Goal: Transaction & Acquisition: Book appointment/travel/reservation

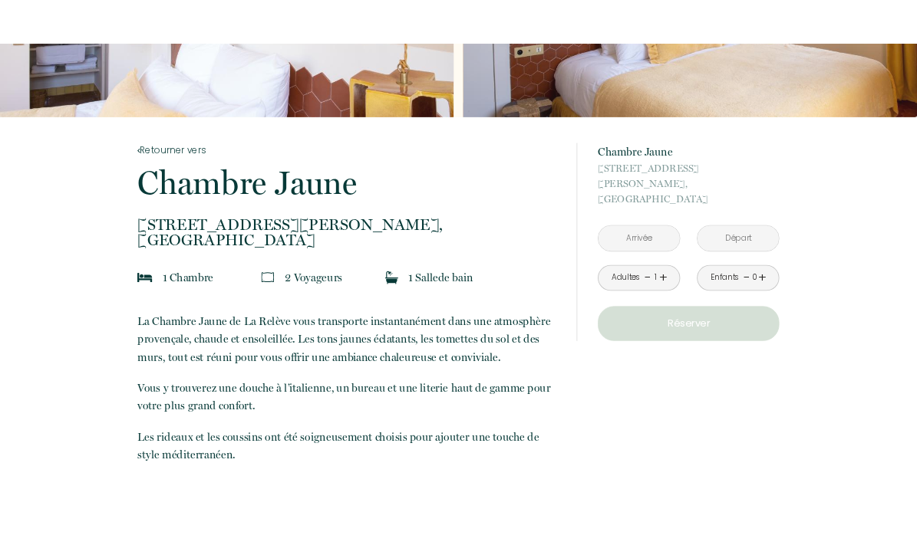
scroll to position [238, 0]
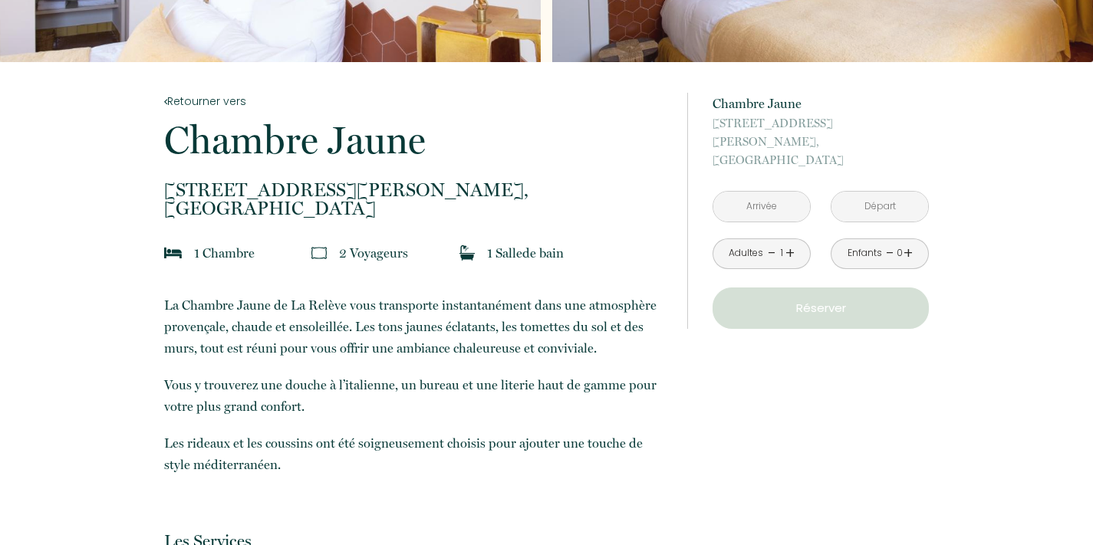
click at [786, 242] on link "+" at bounding box center [790, 254] width 9 height 24
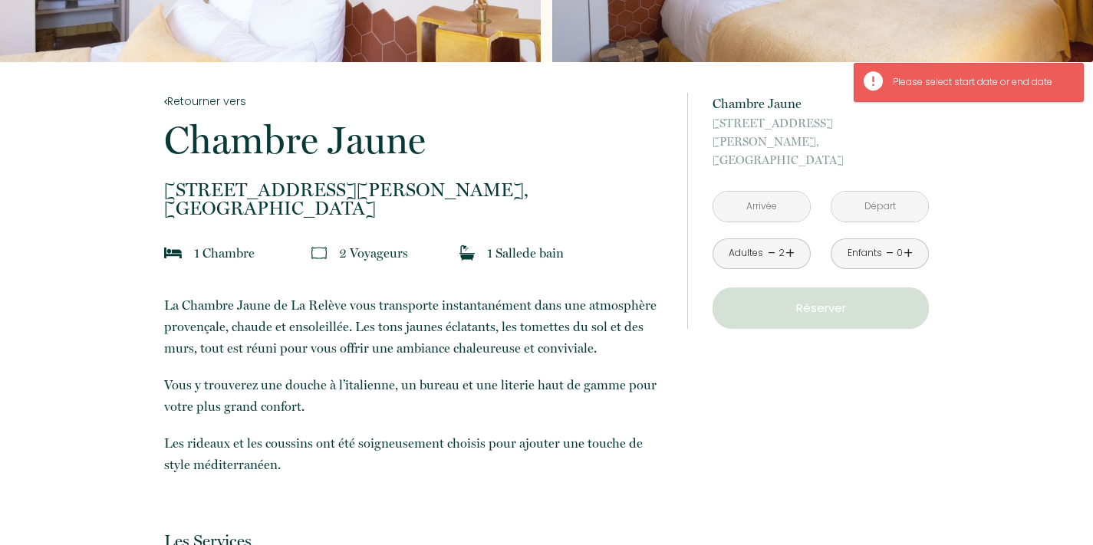
click at [739, 192] on input "text" at bounding box center [761, 207] width 97 height 30
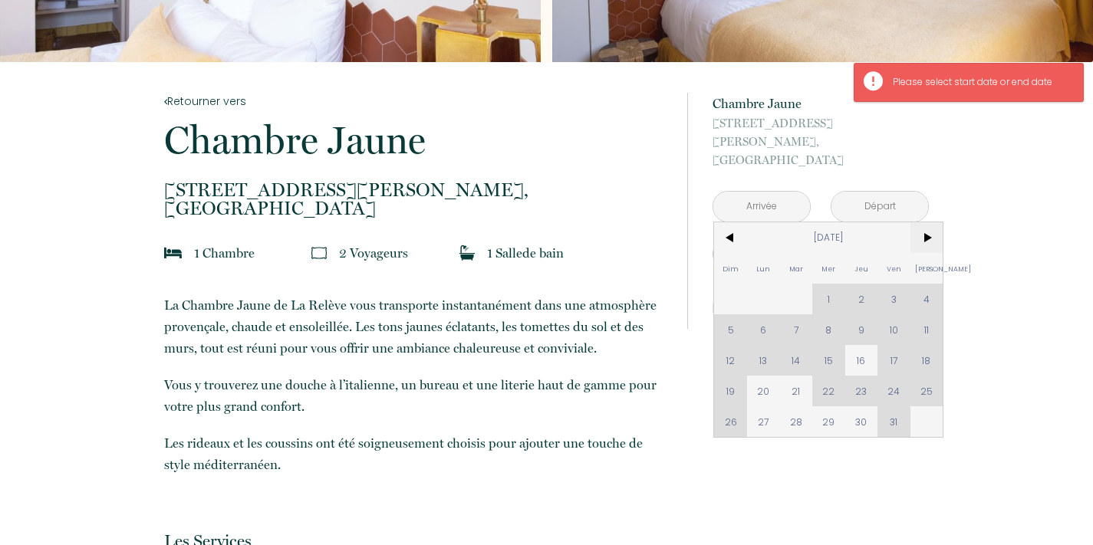
click at [937, 222] on span ">" at bounding box center [927, 237] width 33 height 31
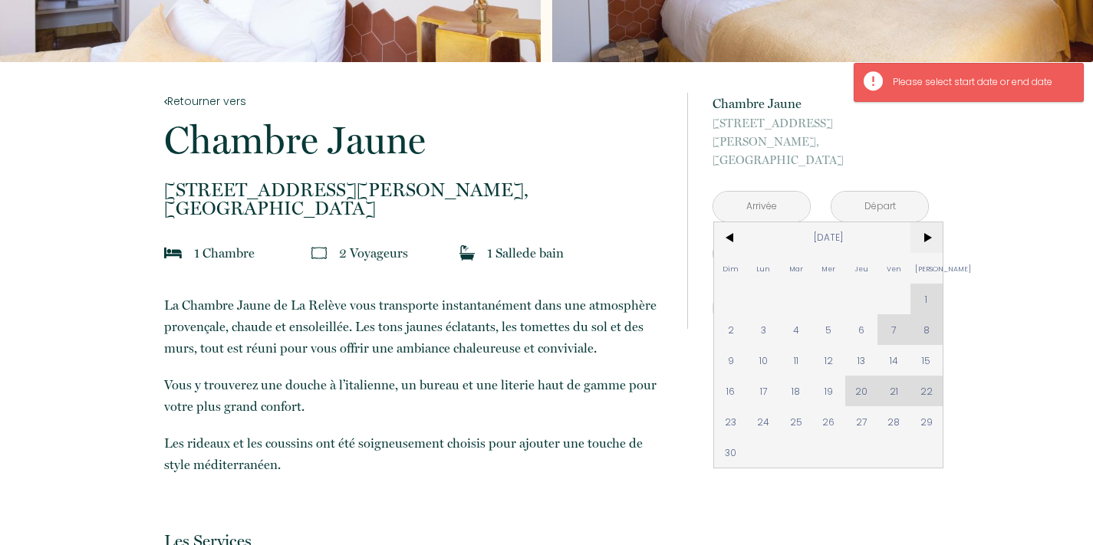
click at [924, 222] on span ">" at bounding box center [927, 237] width 33 height 31
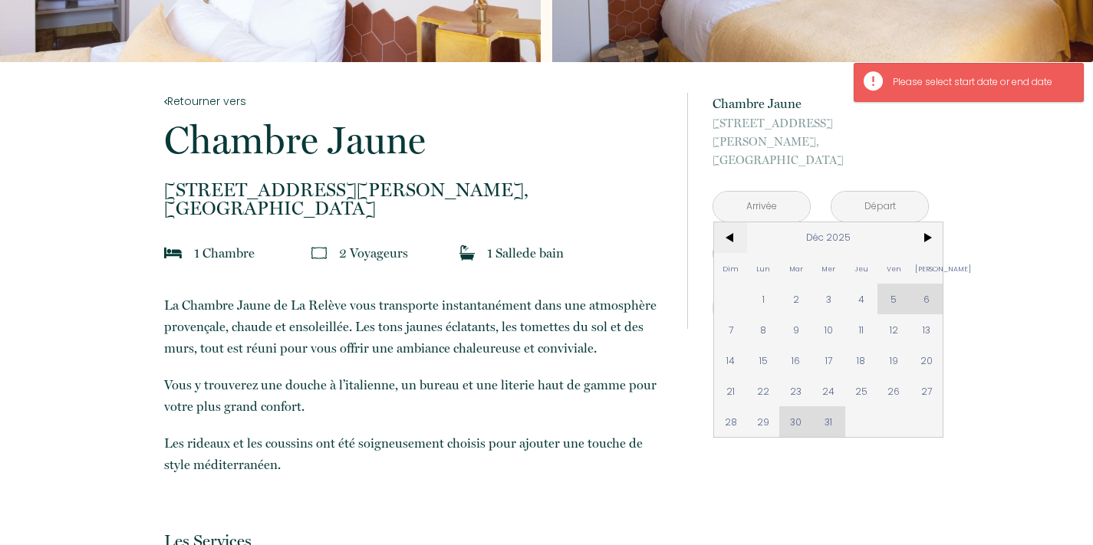
click at [733, 222] on span "<" at bounding box center [730, 237] width 33 height 31
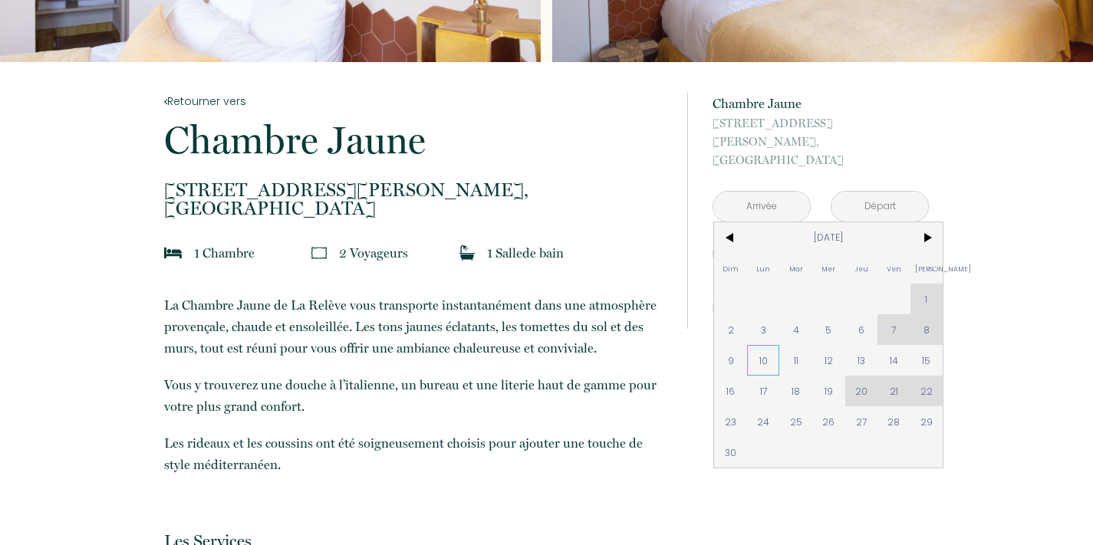
click at [762, 345] on span "10" at bounding box center [763, 360] width 33 height 31
click at [861, 340] on div "à partir de 150 € Chambre Jaune [STREET_ADDRESS] < [DATE] > Dim Lun Mar Mer Jeu…" at bounding box center [808, 211] width 242 height 298
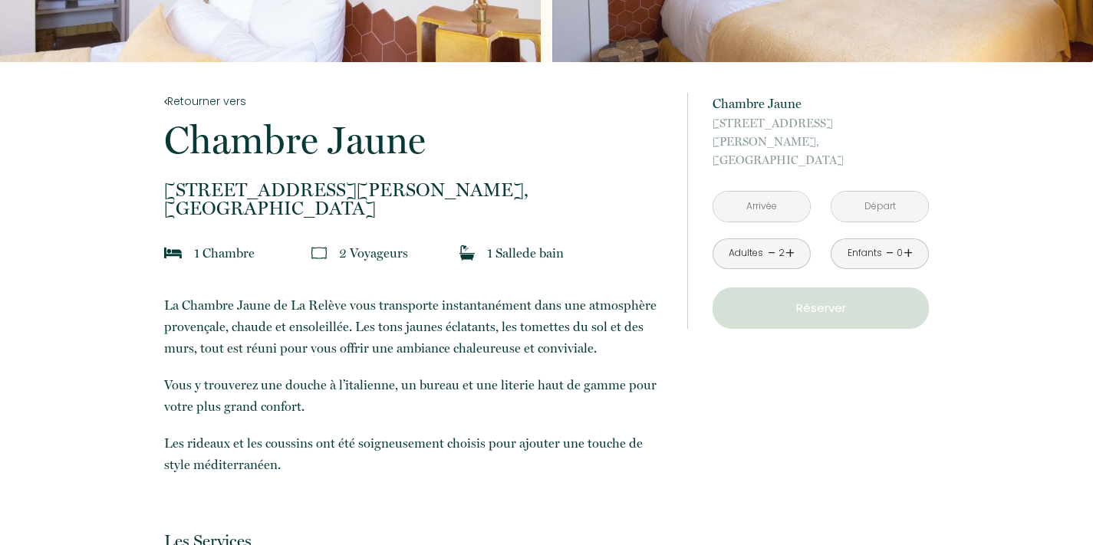
type input "[DATE]"
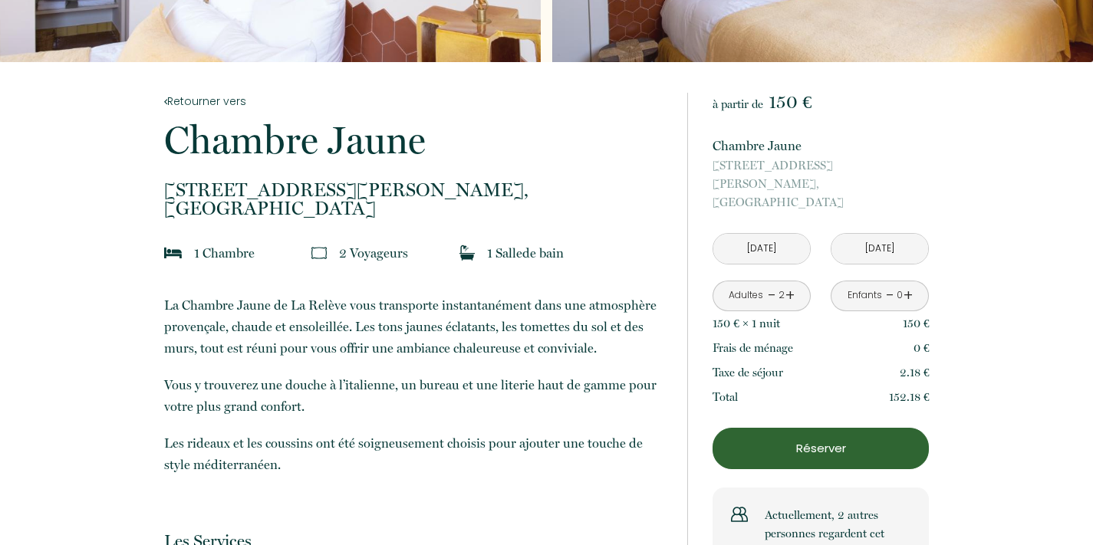
click at [843, 234] on input "[DATE]" at bounding box center [880, 249] width 97 height 30
click at [875, 234] on input "[DATE]" at bounding box center [880, 249] width 97 height 30
click at [871, 237] on input "[DATE]" at bounding box center [880, 249] width 97 height 30
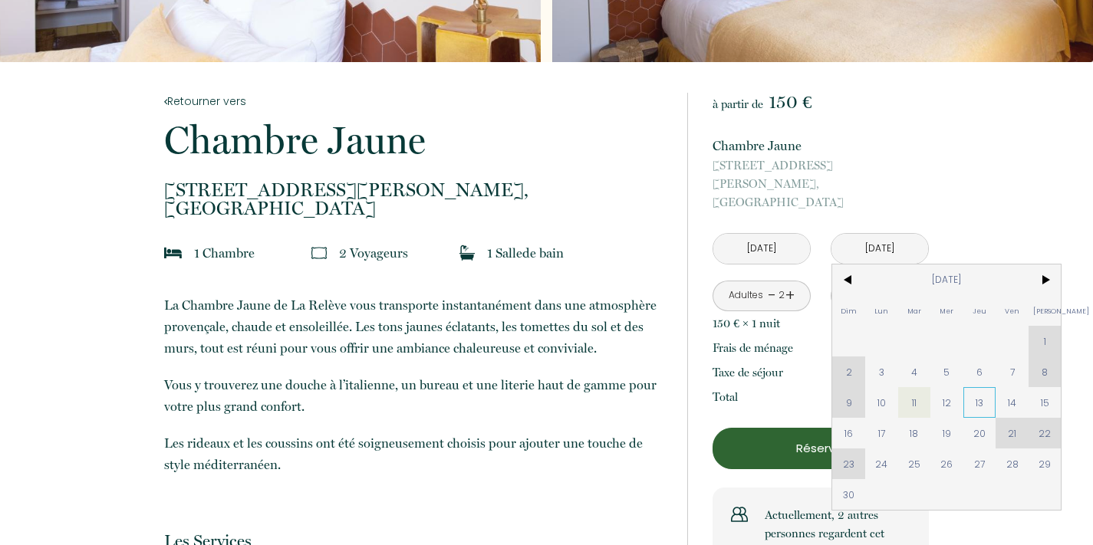
click at [967, 387] on span "13" at bounding box center [979, 402] width 33 height 31
type input "[DATE]"
